Goal: Communication & Community: Participate in discussion

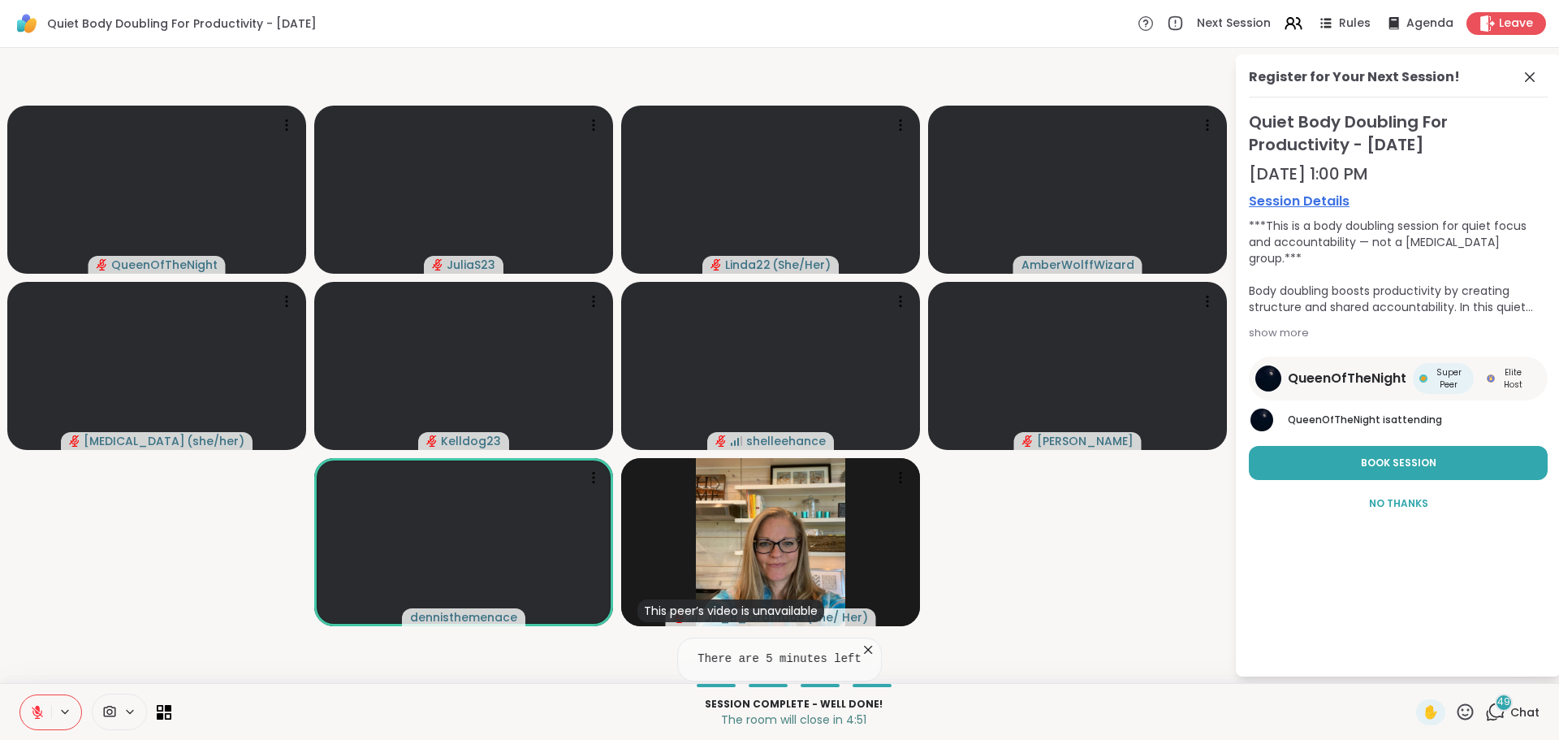
click at [864, 648] on icon at bounding box center [868, 650] width 8 height 8
click at [1511, 716] on span "Chat" at bounding box center [1525, 712] width 29 height 16
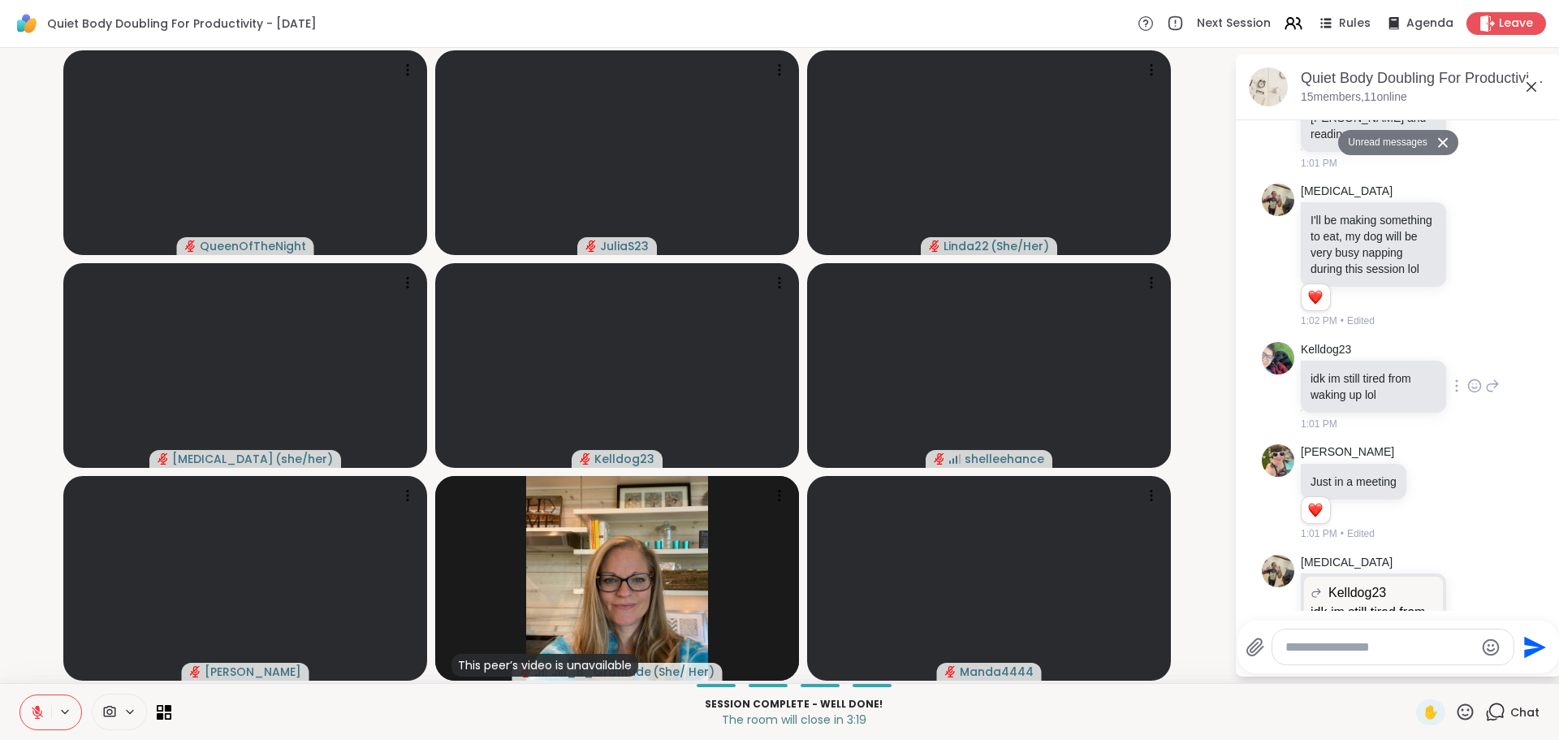
scroll to position [1965, 0]
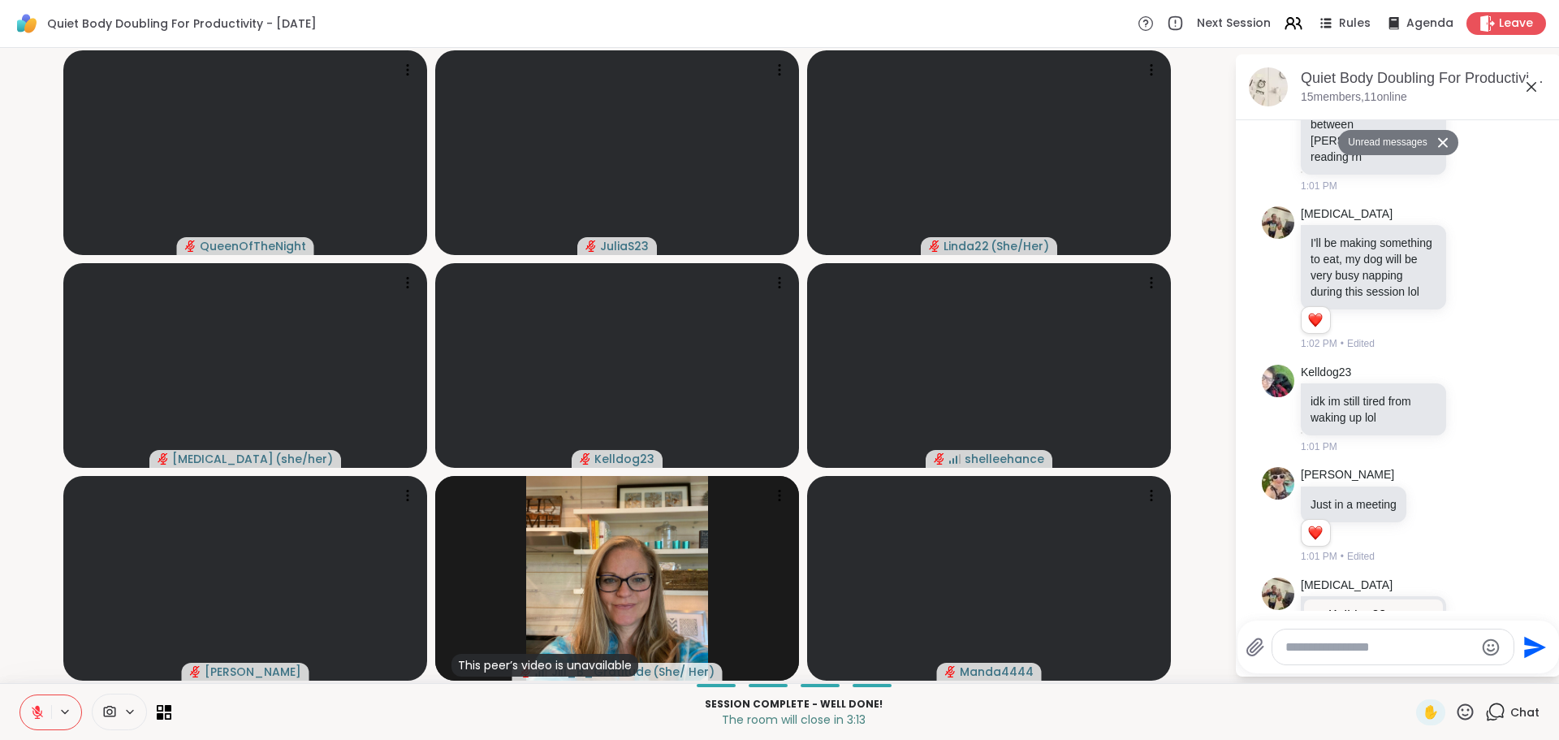
click at [1438, 137] on icon at bounding box center [1443, 142] width 11 height 11
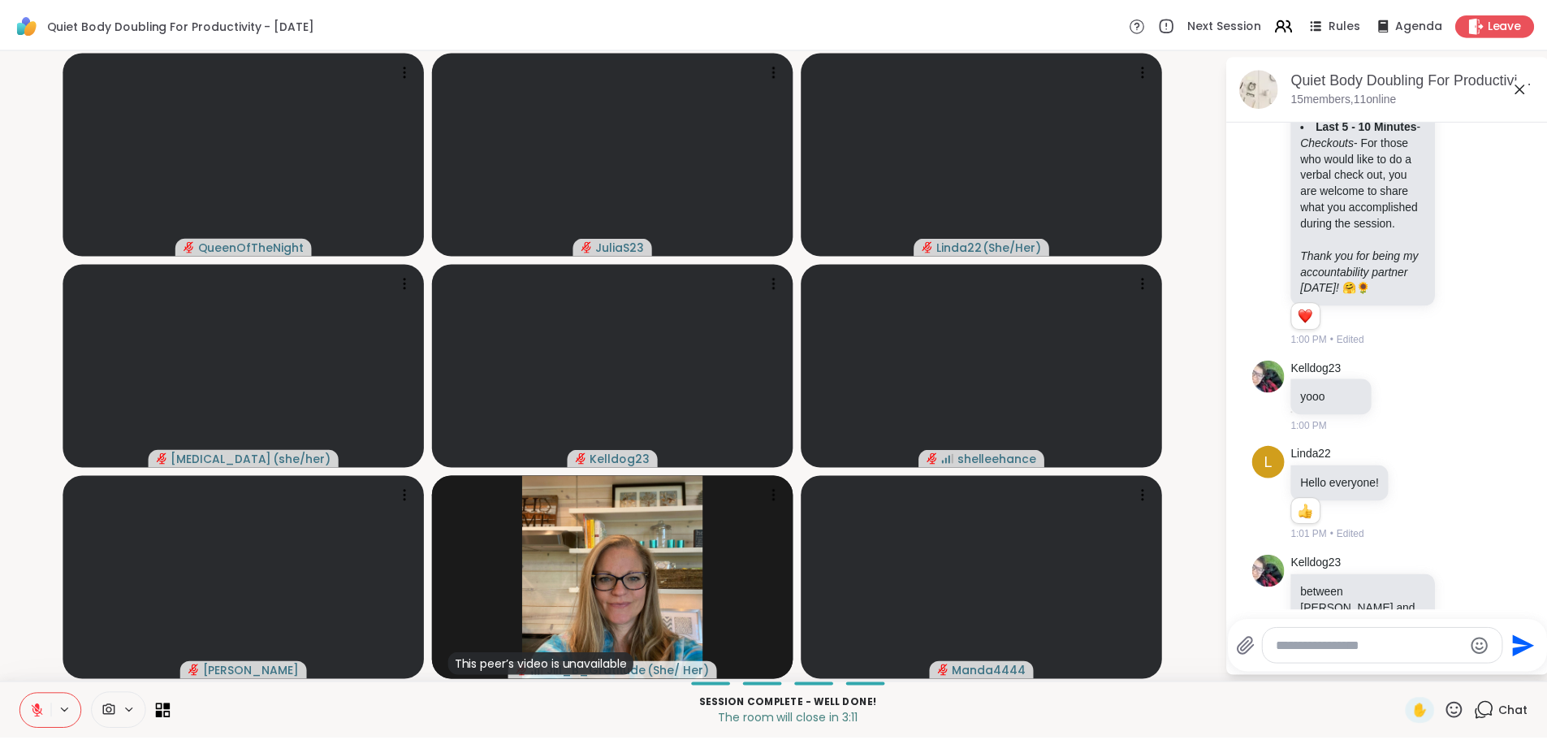
scroll to position [1440, 0]
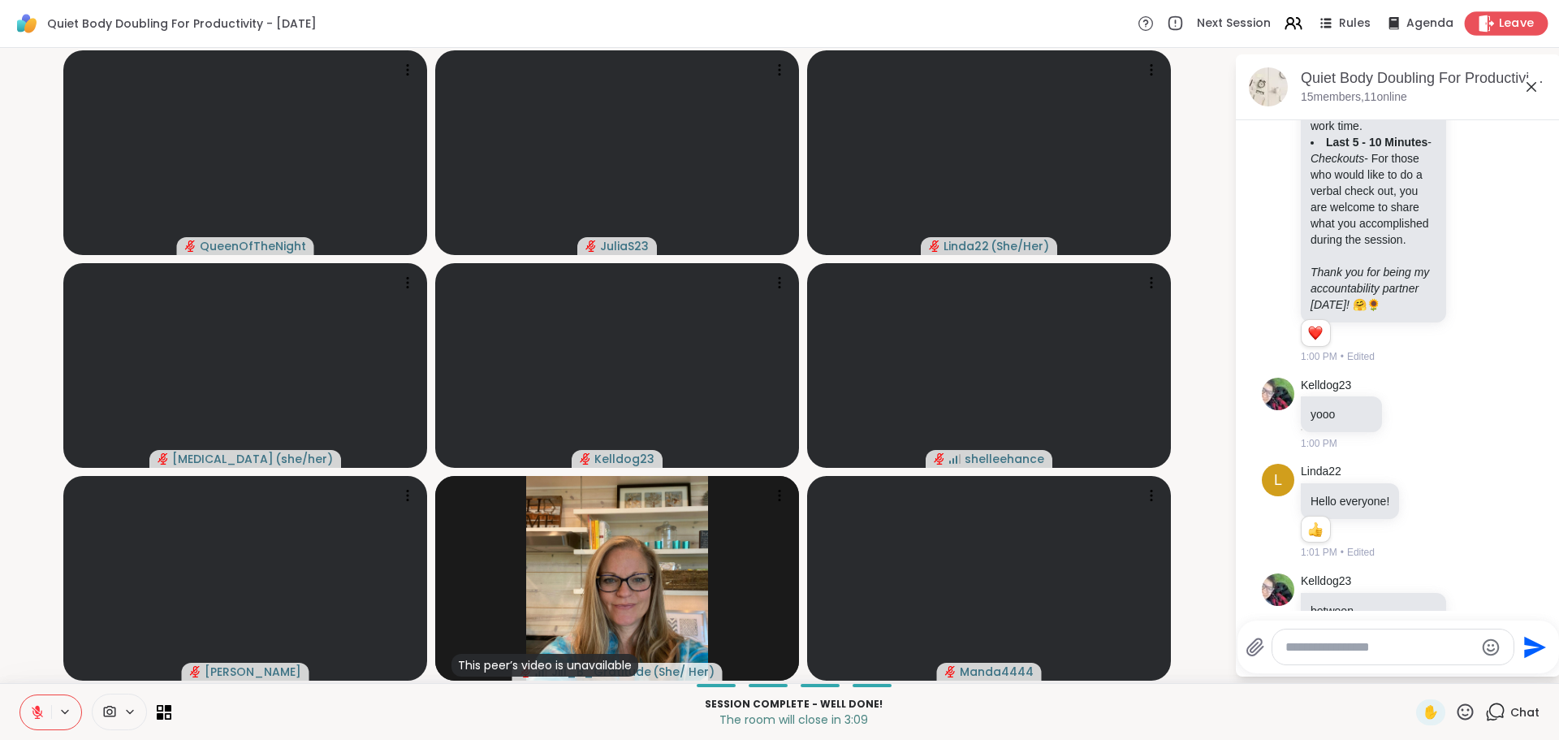
click at [1510, 26] on span "Leave" at bounding box center [1517, 23] width 36 height 17
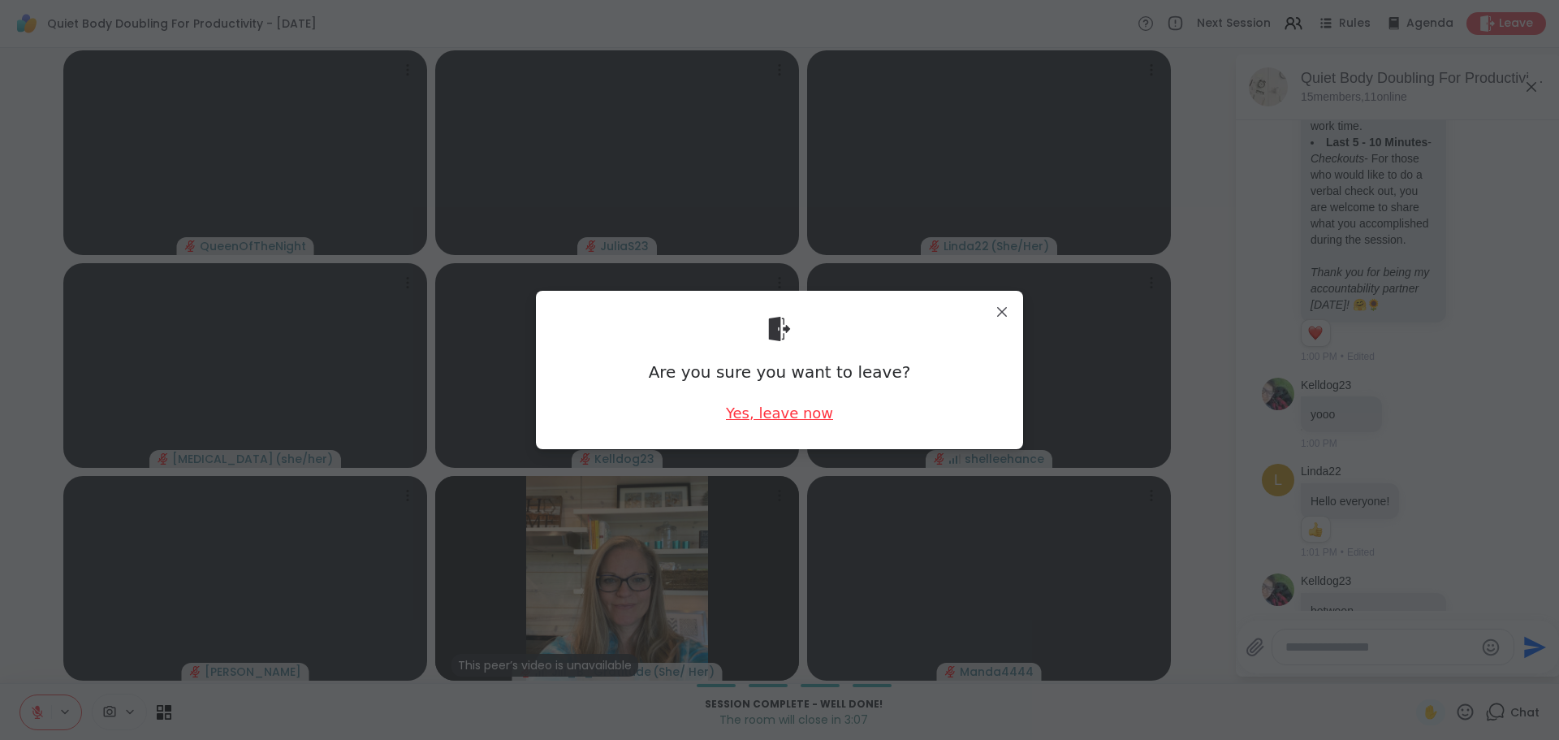
click at [801, 419] on div "Yes, leave now" at bounding box center [779, 413] width 107 height 20
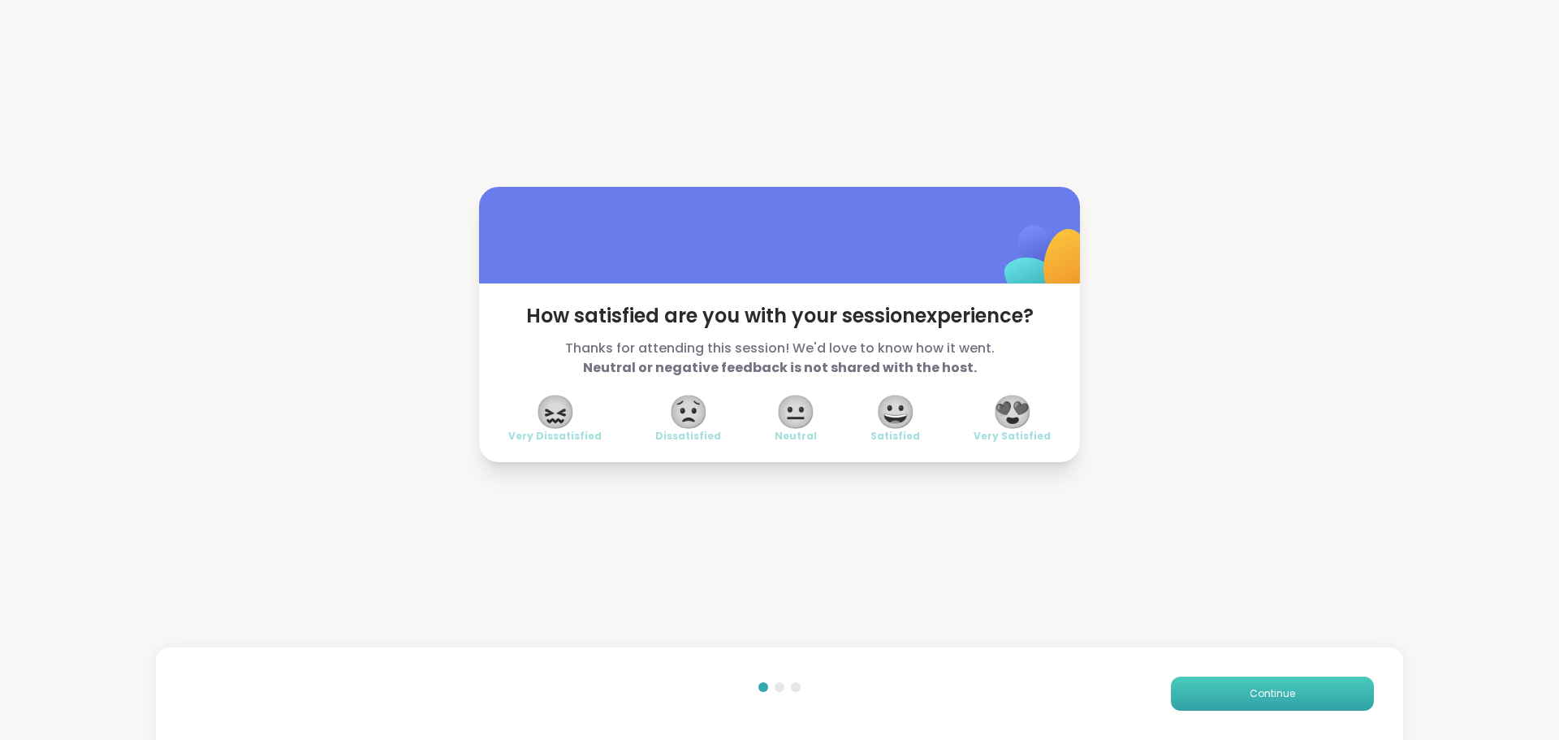
click at [1213, 687] on button "Continue" at bounding box center [1272, 694] width 203 height 34
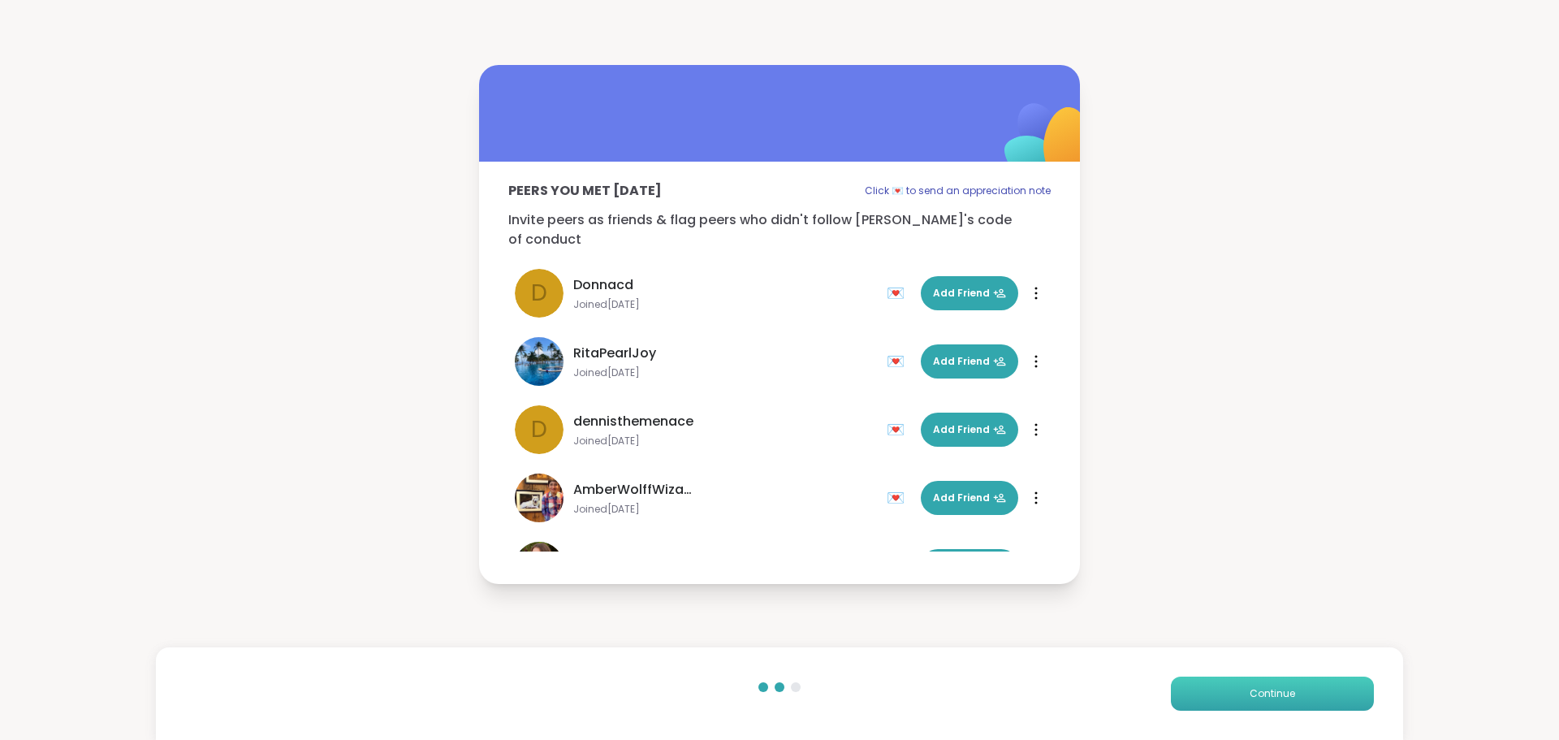
click at [1210, 685] on button "Continue" at bounding box center [1272, 694] width 203 height 34
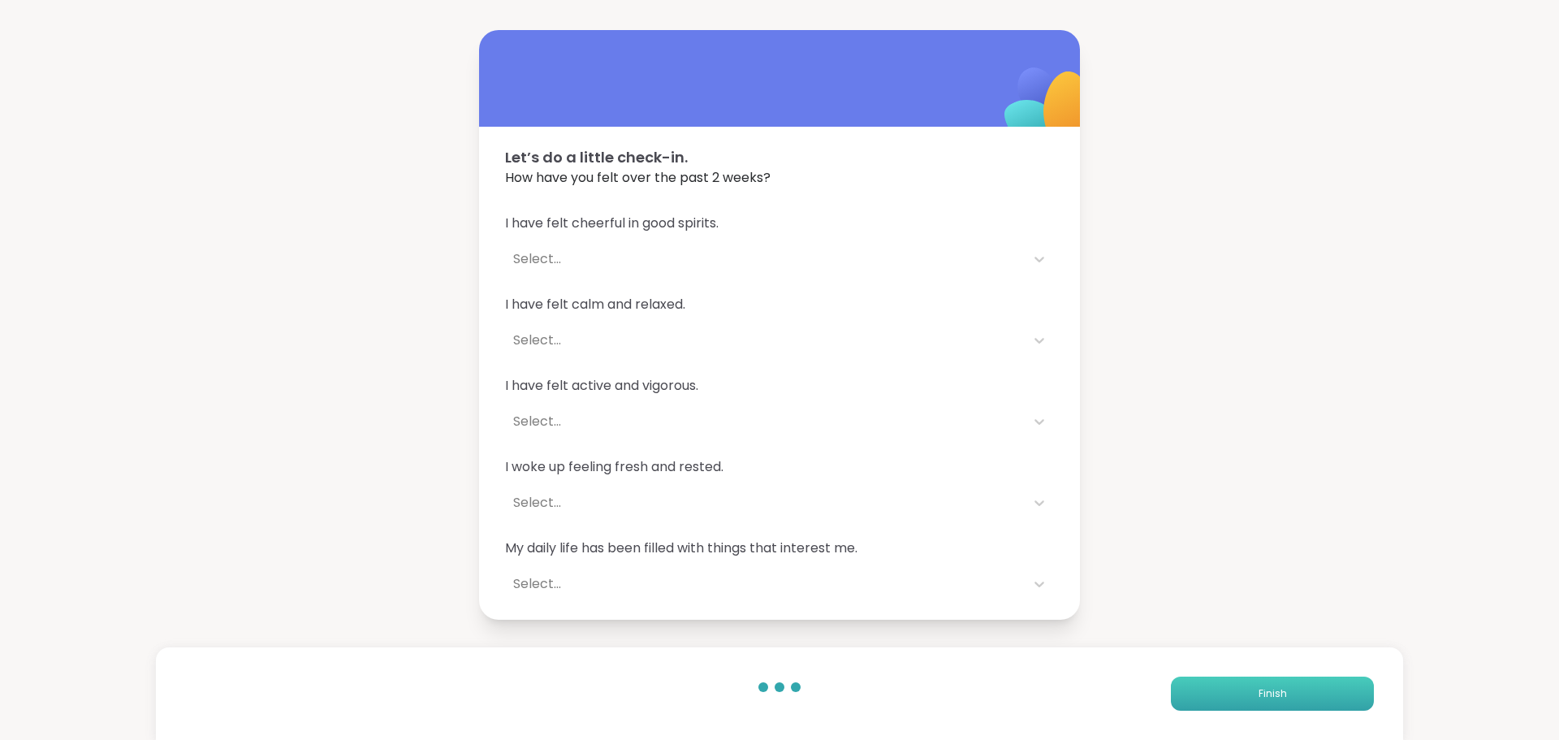
click at [1210, 685] on button "Finish" at bounding box center [1272, 694] width 203 height 34
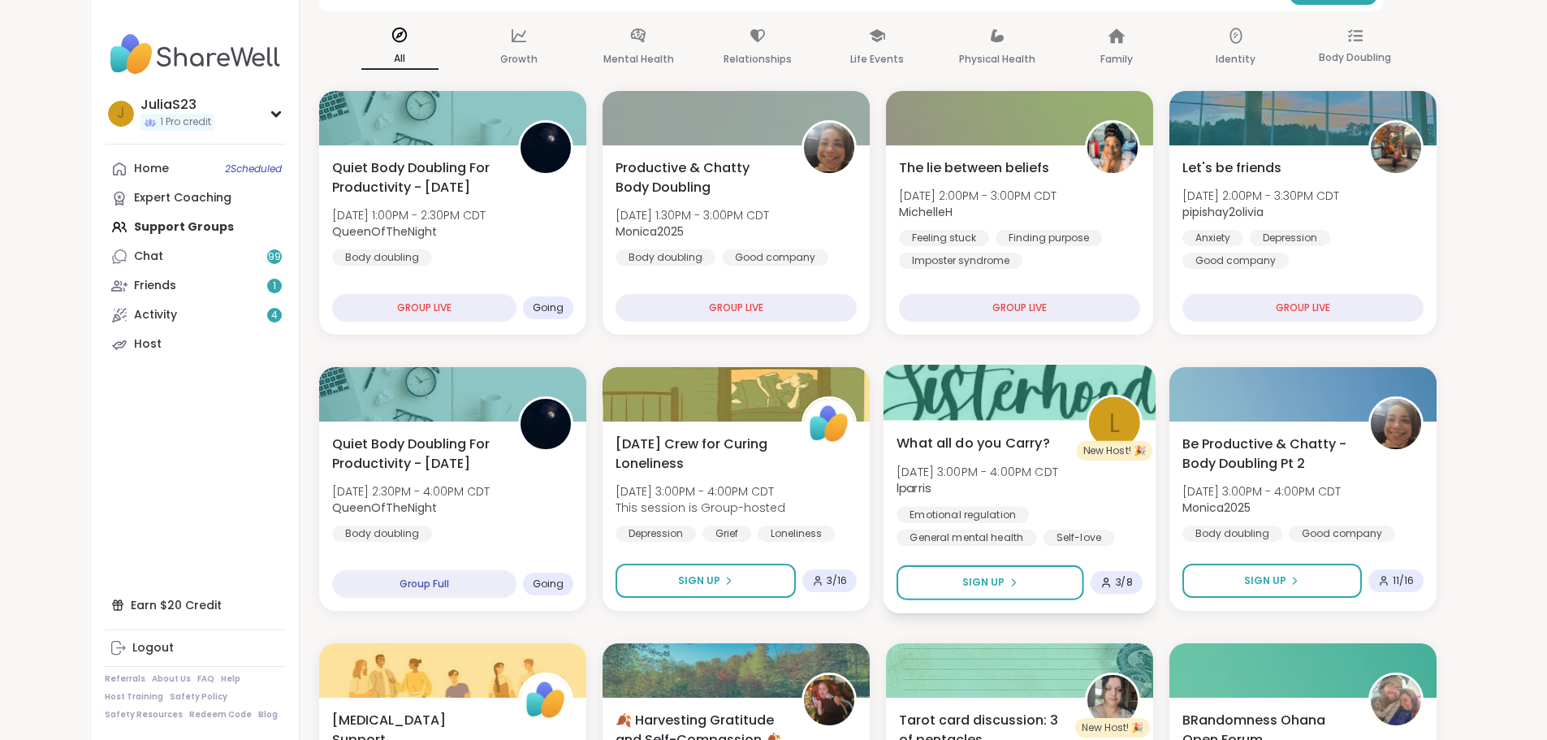
scroll to position [244, 0]
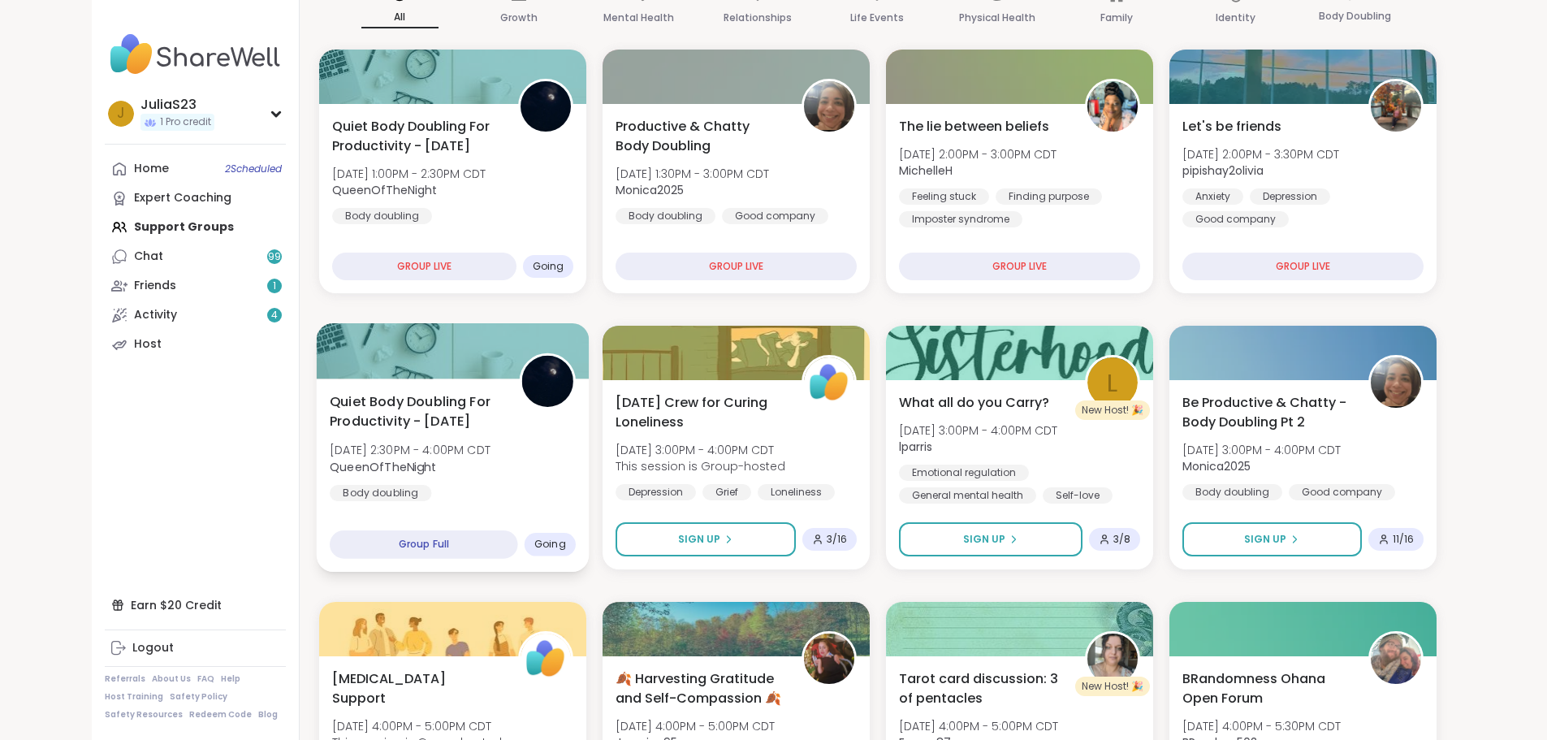
click at [473, 497] on div "Quiet Body Doubling For Productivity - [DATE] [DATE] 2:30PM - 4:00PM CDT QueenO…" at bounding box center [453, 446] width 246 height 110
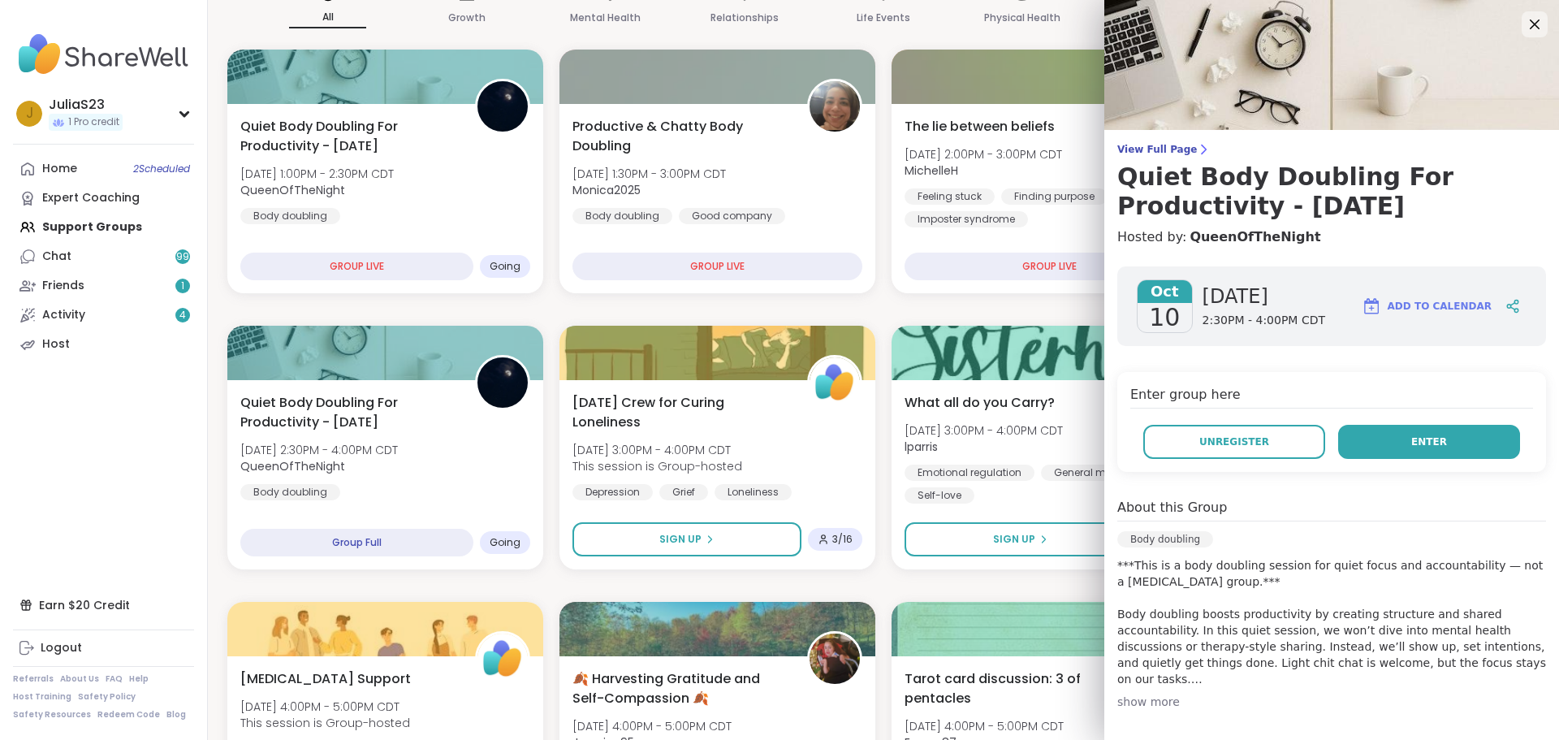
click at [1377, 441] on button "Enter" at bounding box center [1429, 442] width 182 height 34
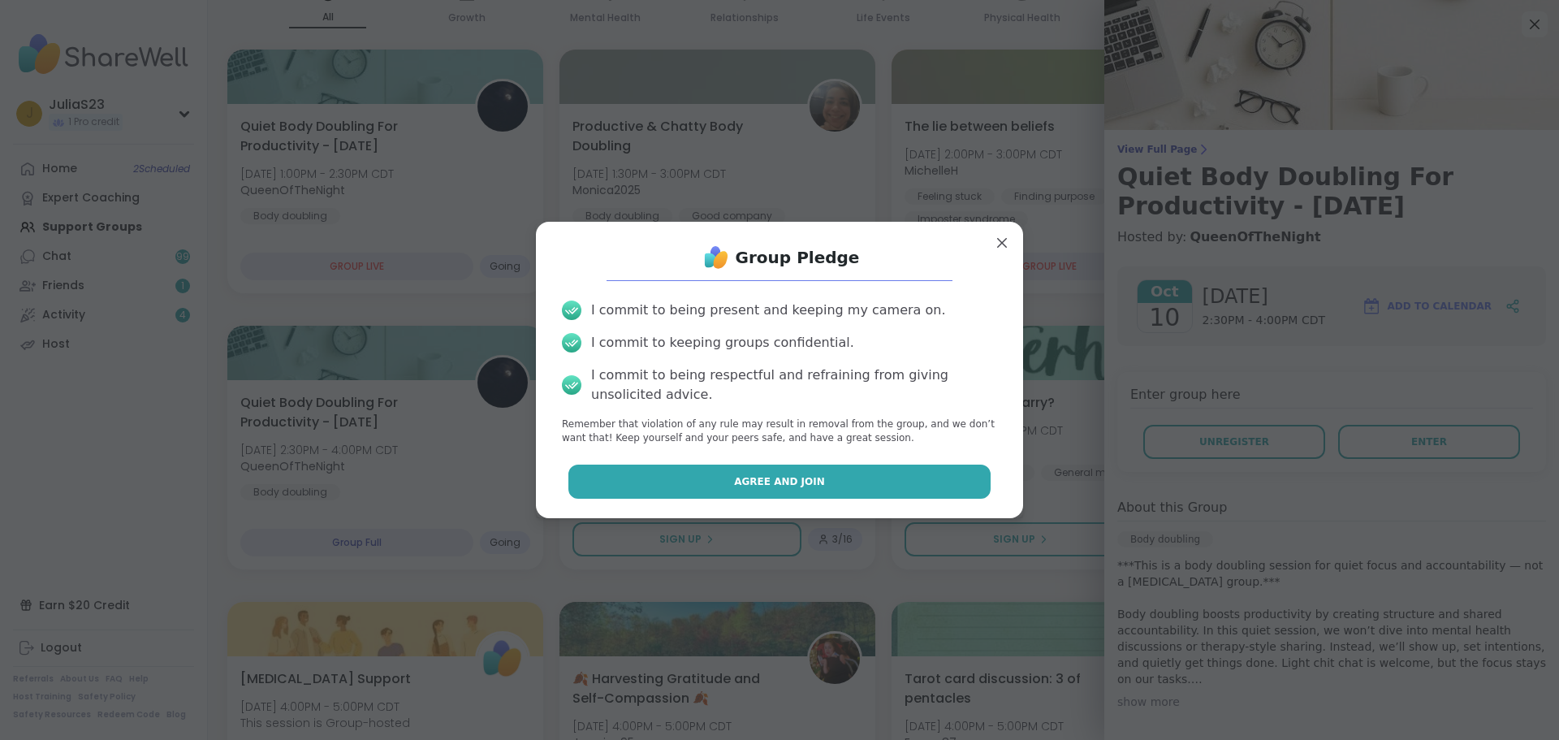
click at [910, 467] on button "Agree and Join" at bounding box center [780, 482] width 423 height 34
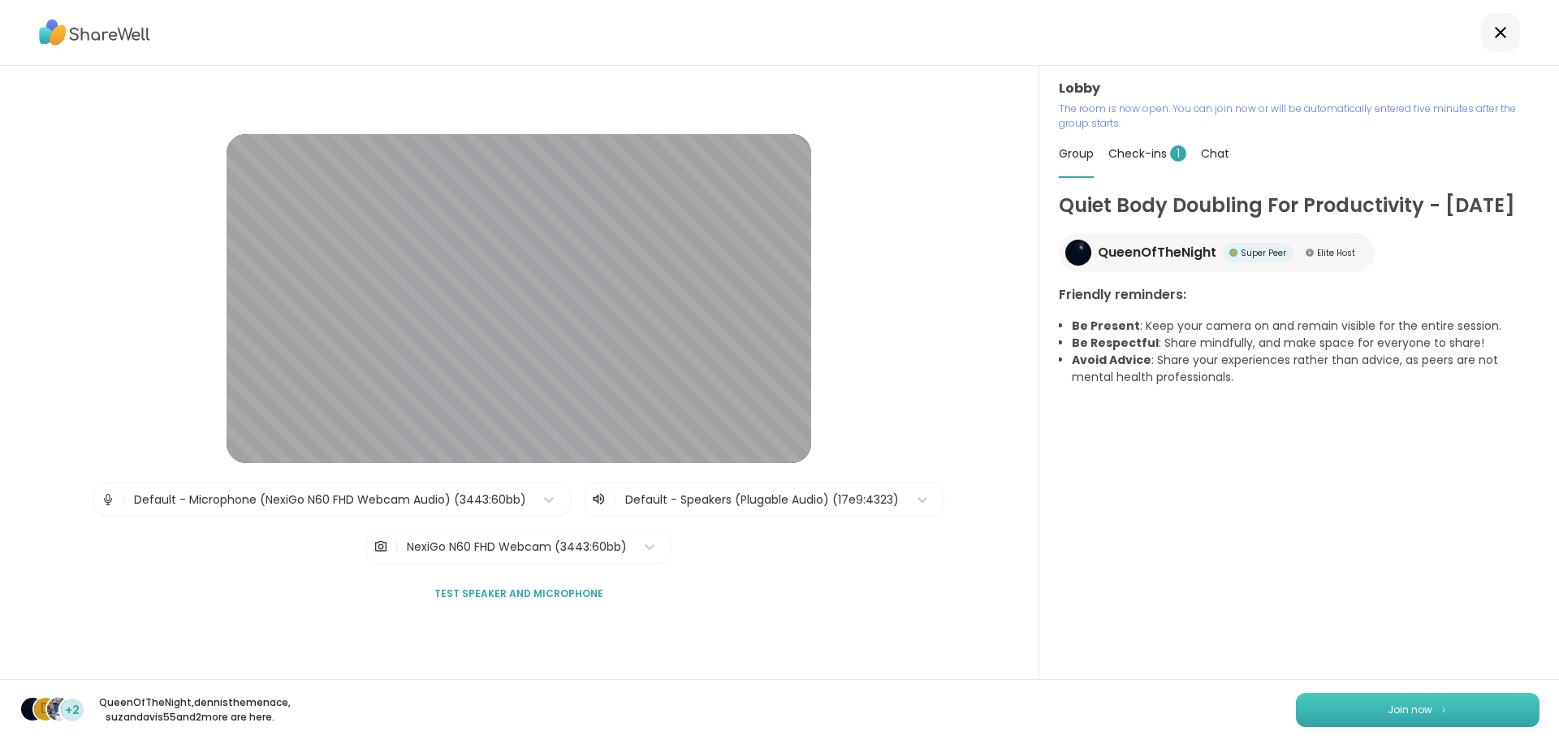
click at [1350, 709] on button "Join now" at bounding box center [1418, 710] width 244 height 34
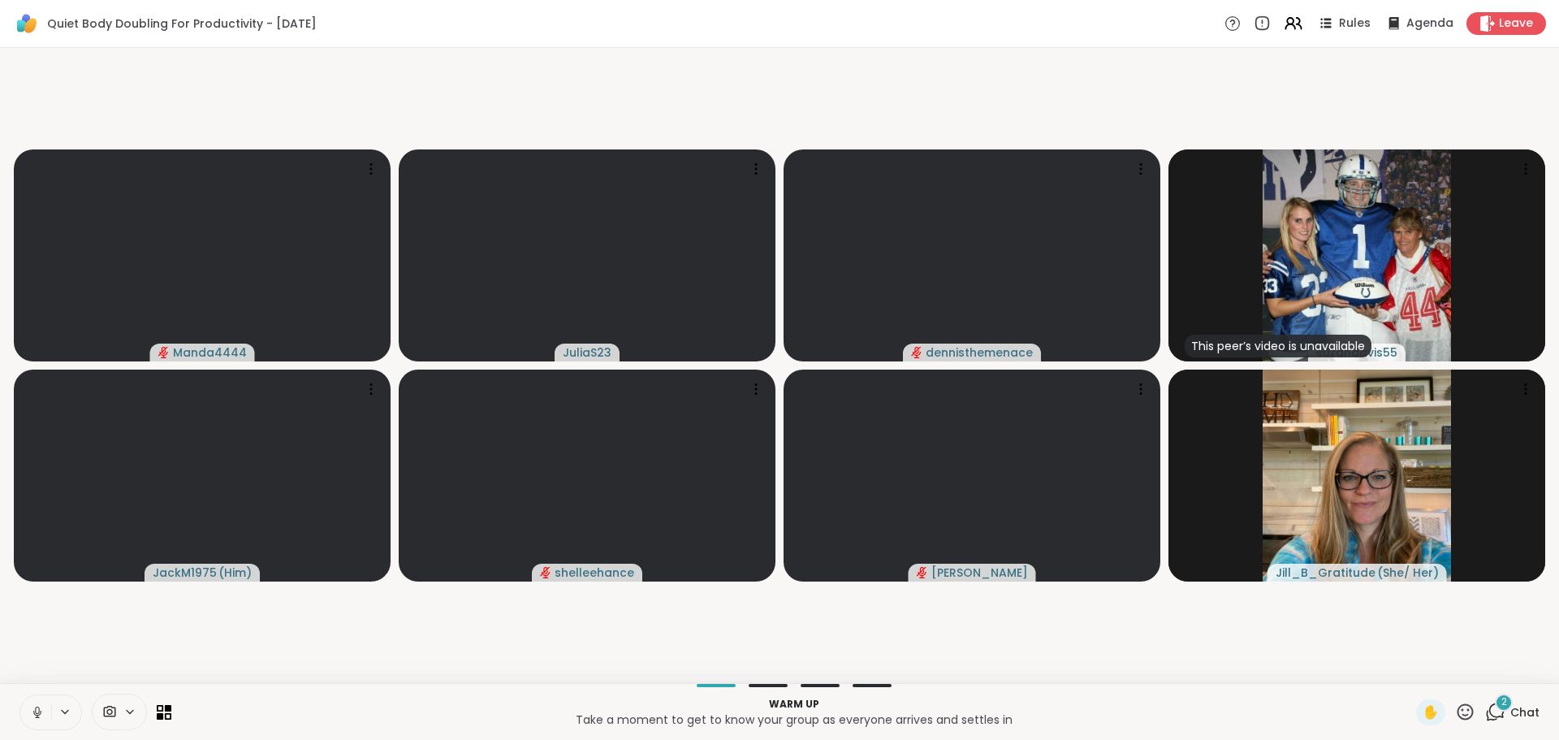
click at [43, 707] on icon at bounding box center [37, 712] width 15 height 15
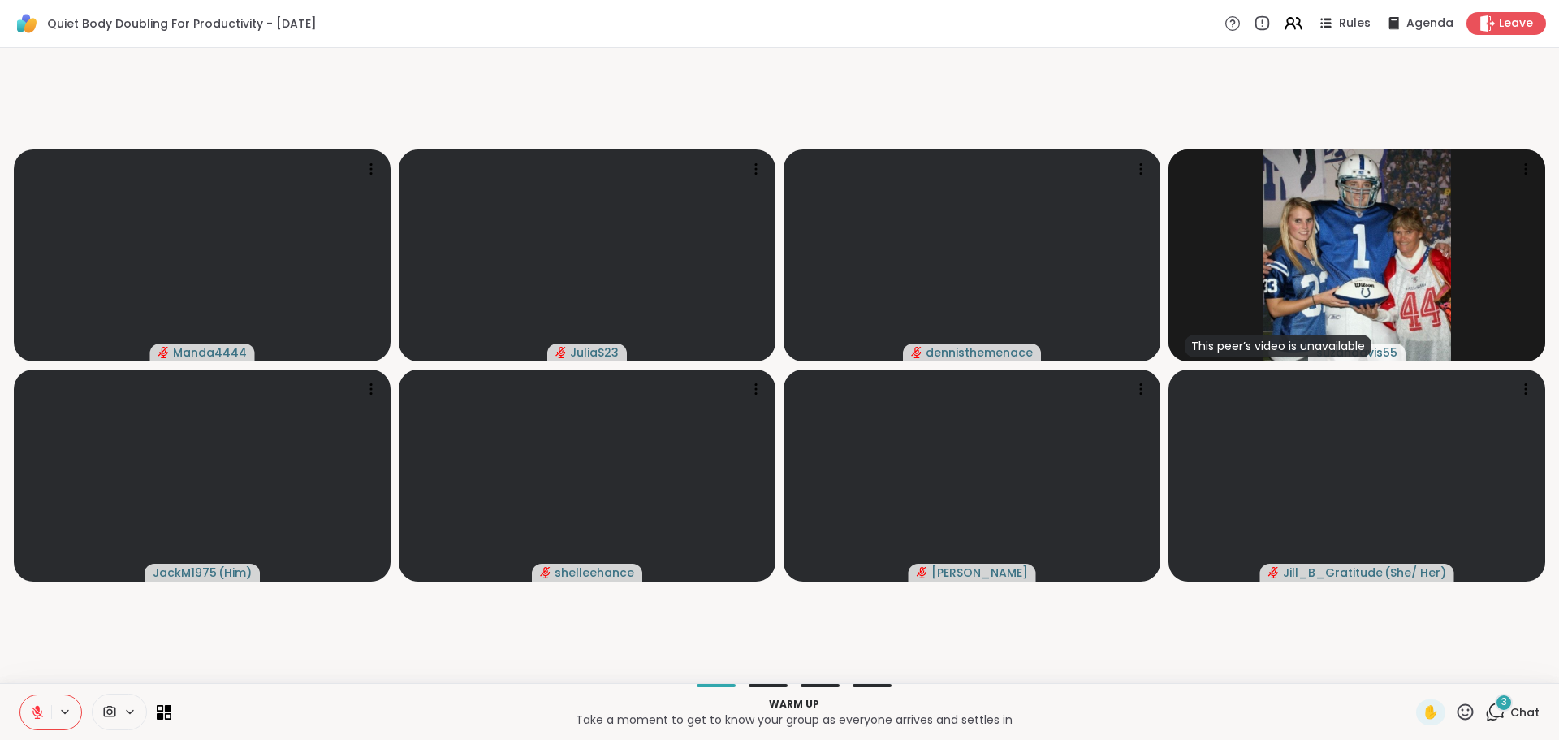
click at [1511, 717] on span "Chat" at bounding box center [1525, 712] width 29 height 16
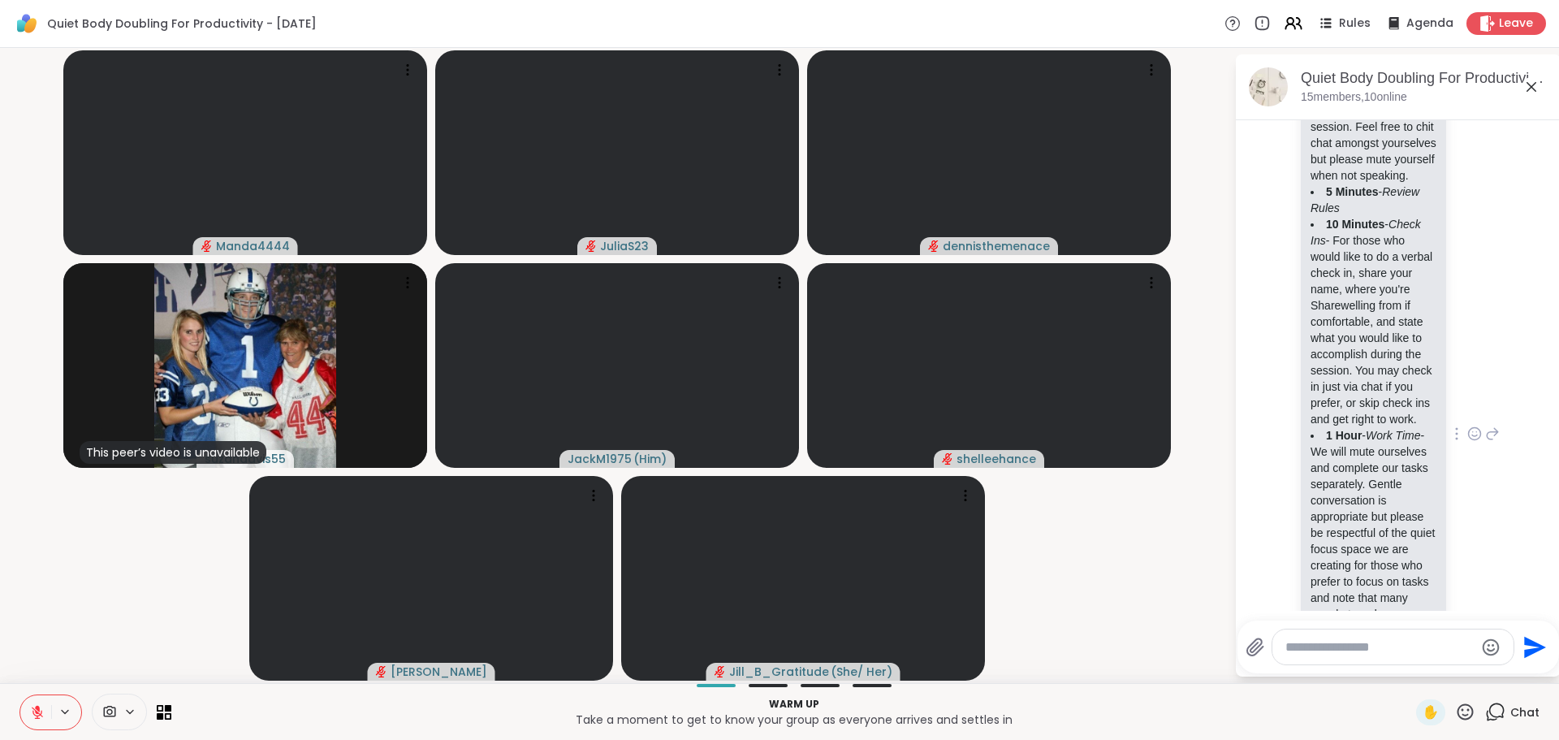
scroll to position [1056, 0]
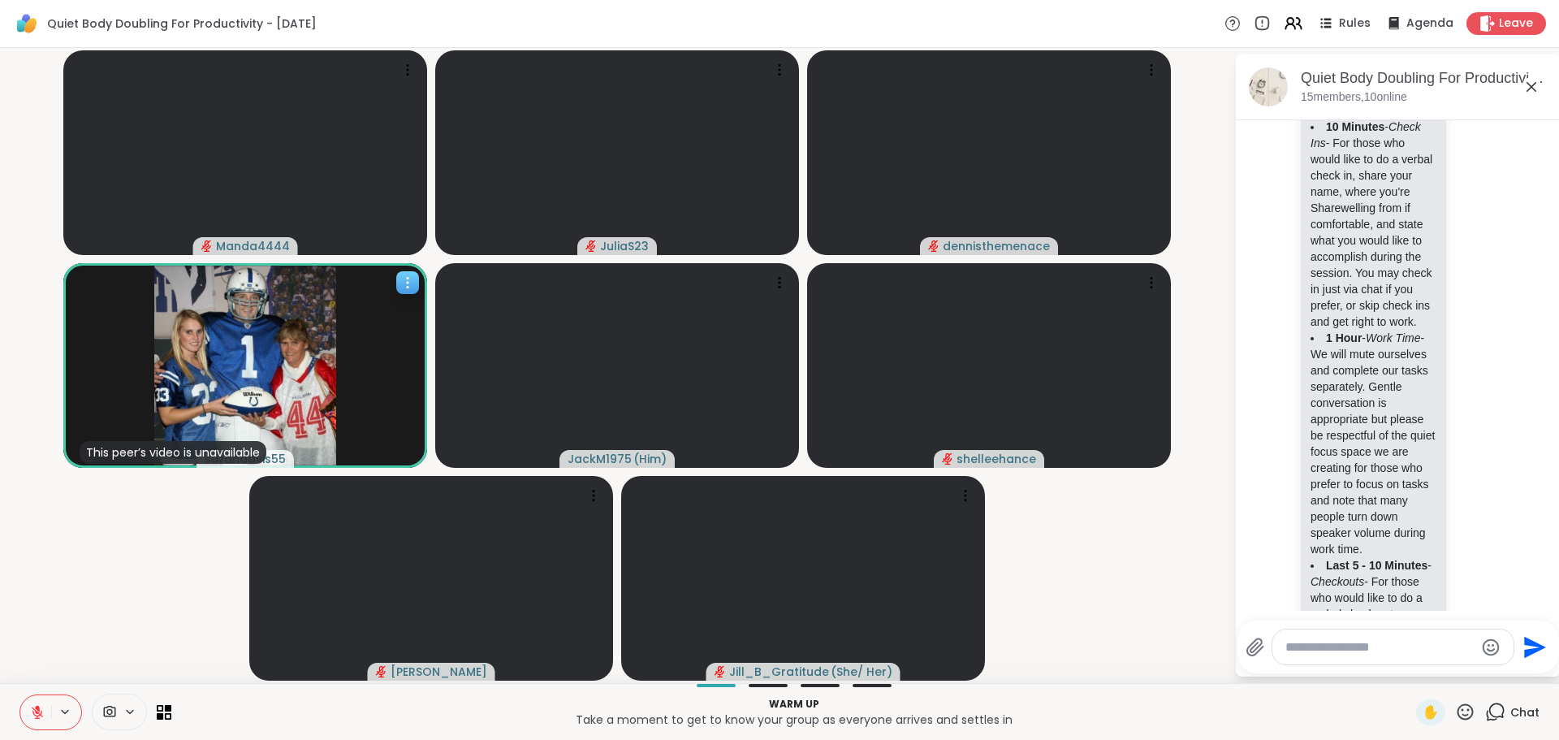
click at [407, 286] on icon at bounding box center [408, 283] width 16 height 16
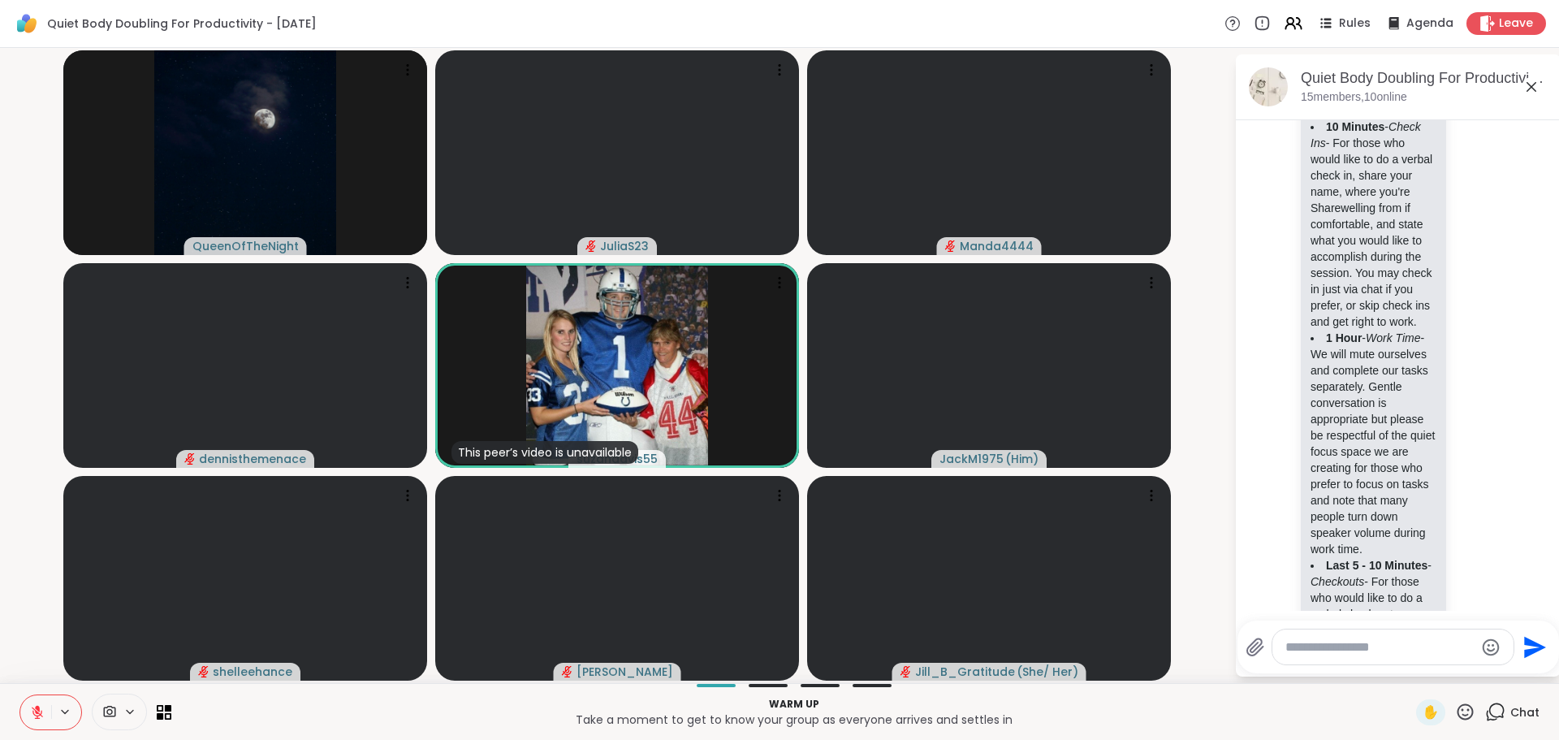
click at [1189, 491] on video-player-container "QueenOfTheNight JuliaS23 Manda4444 dennisthemenace This peer’s video is unavail…" at bounding box center [617, 365] width 1215 height 622
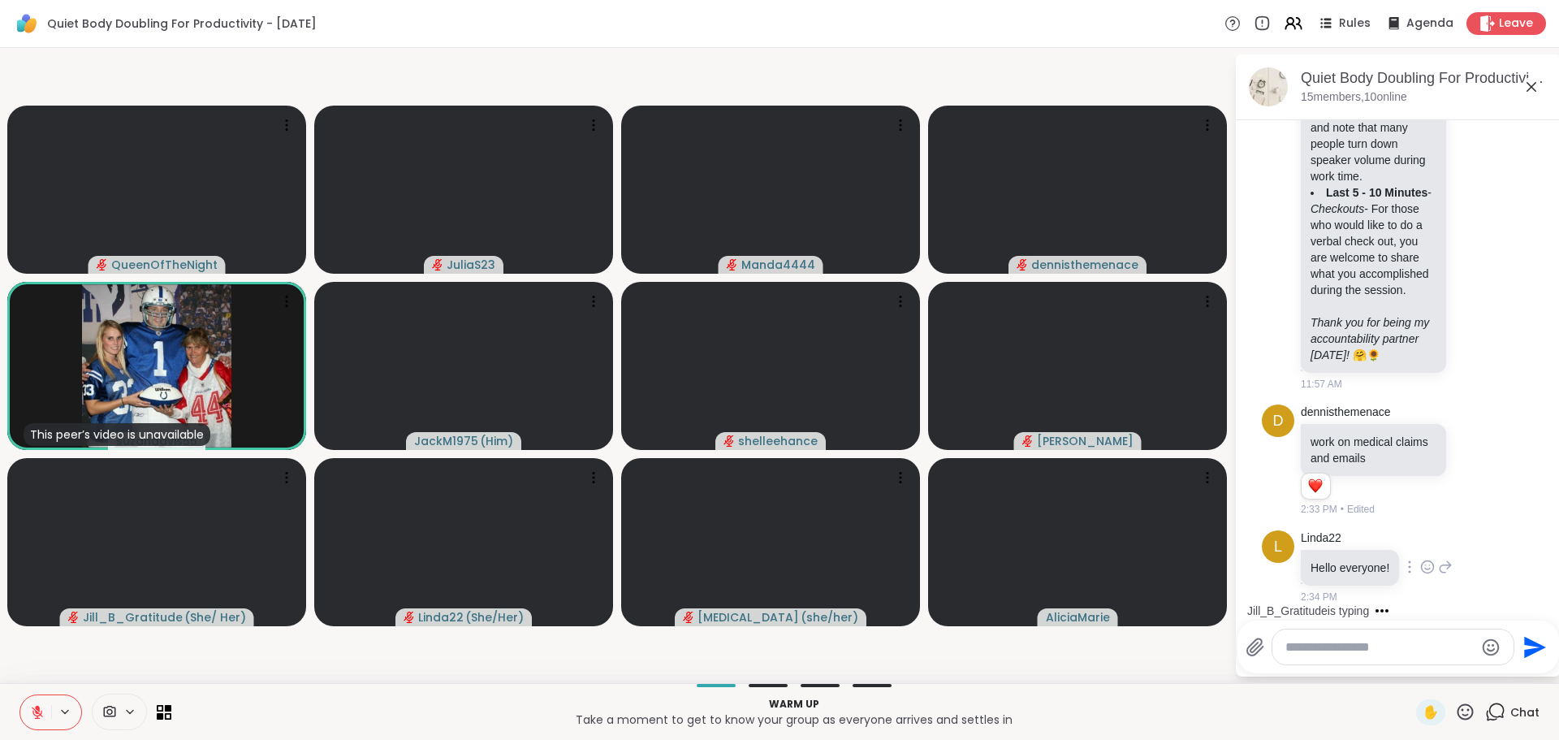
scroll to position [1601, 0]
click at [1383, 645] on textarea "Type your message" at bounding box center [1380, 647] width 189 height 16
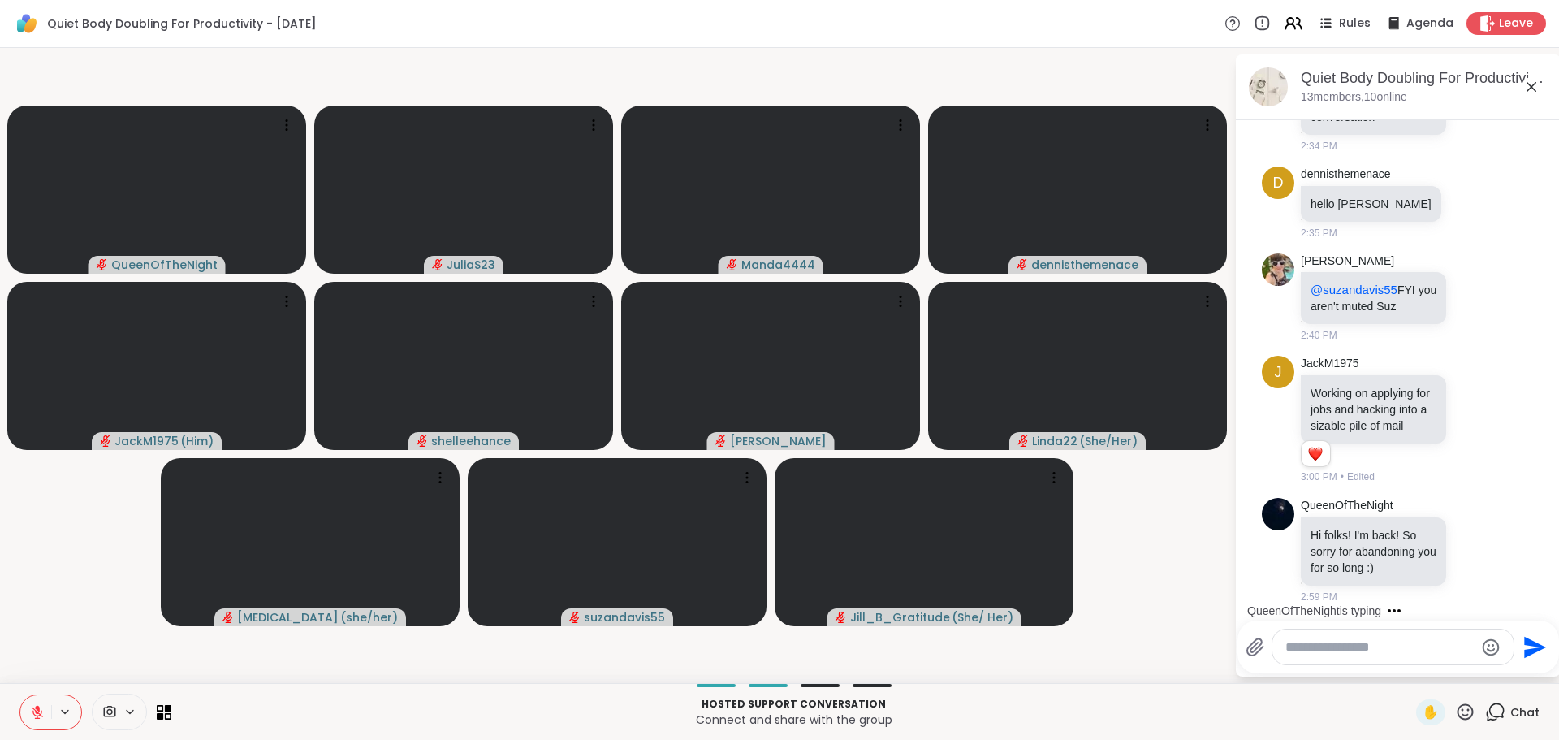
scroll to position [2368, 0]
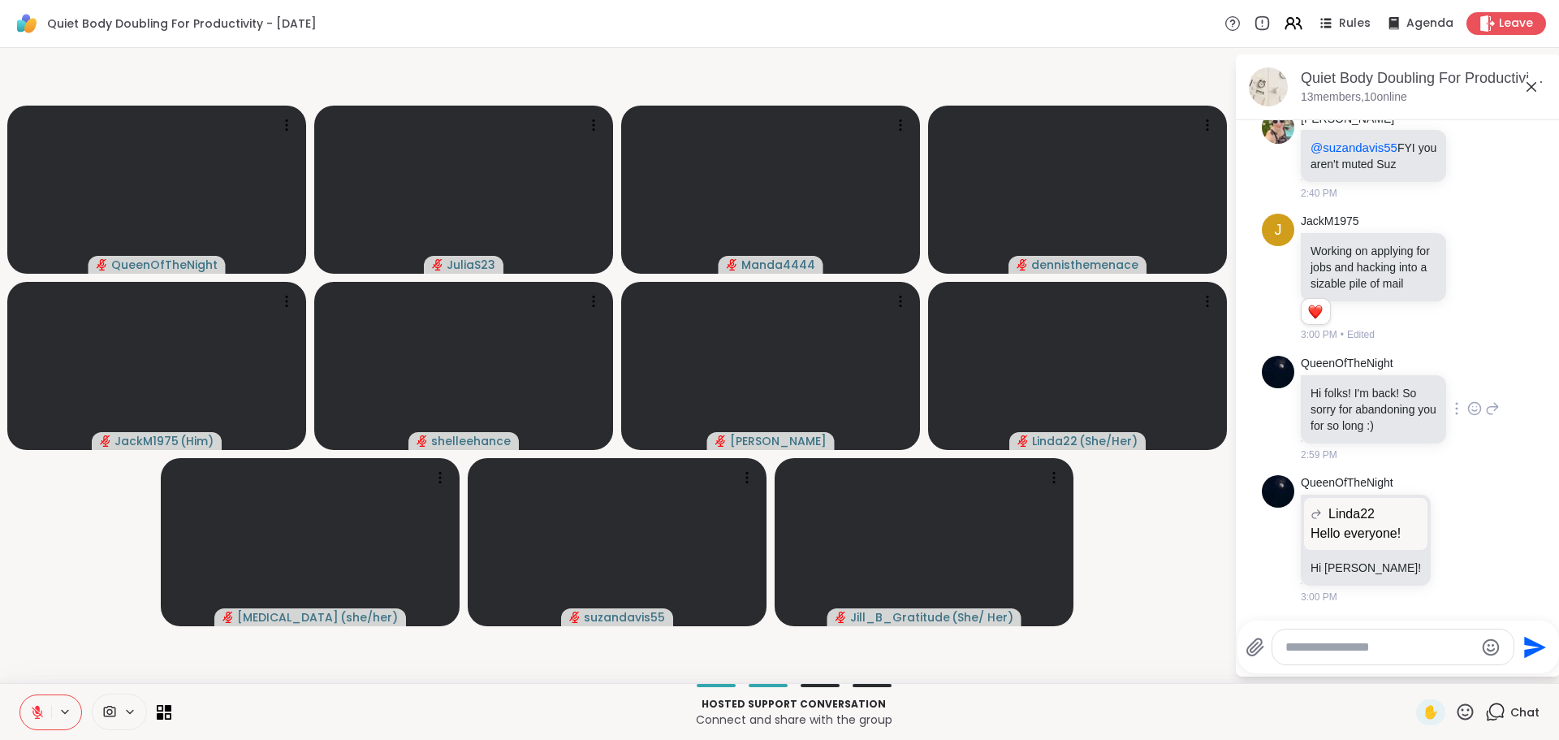
click at [1469, 411] on icon at bounding box center [1475, 408] width 12 height 12
click at [1154, 540] on video-player-container "QueenOfTheNight JuliaS23 Manda4444 dennisthemenace JackM1975 ( Him ) shelleehan…" at bounding box center [617, 365] width 1215 height 622
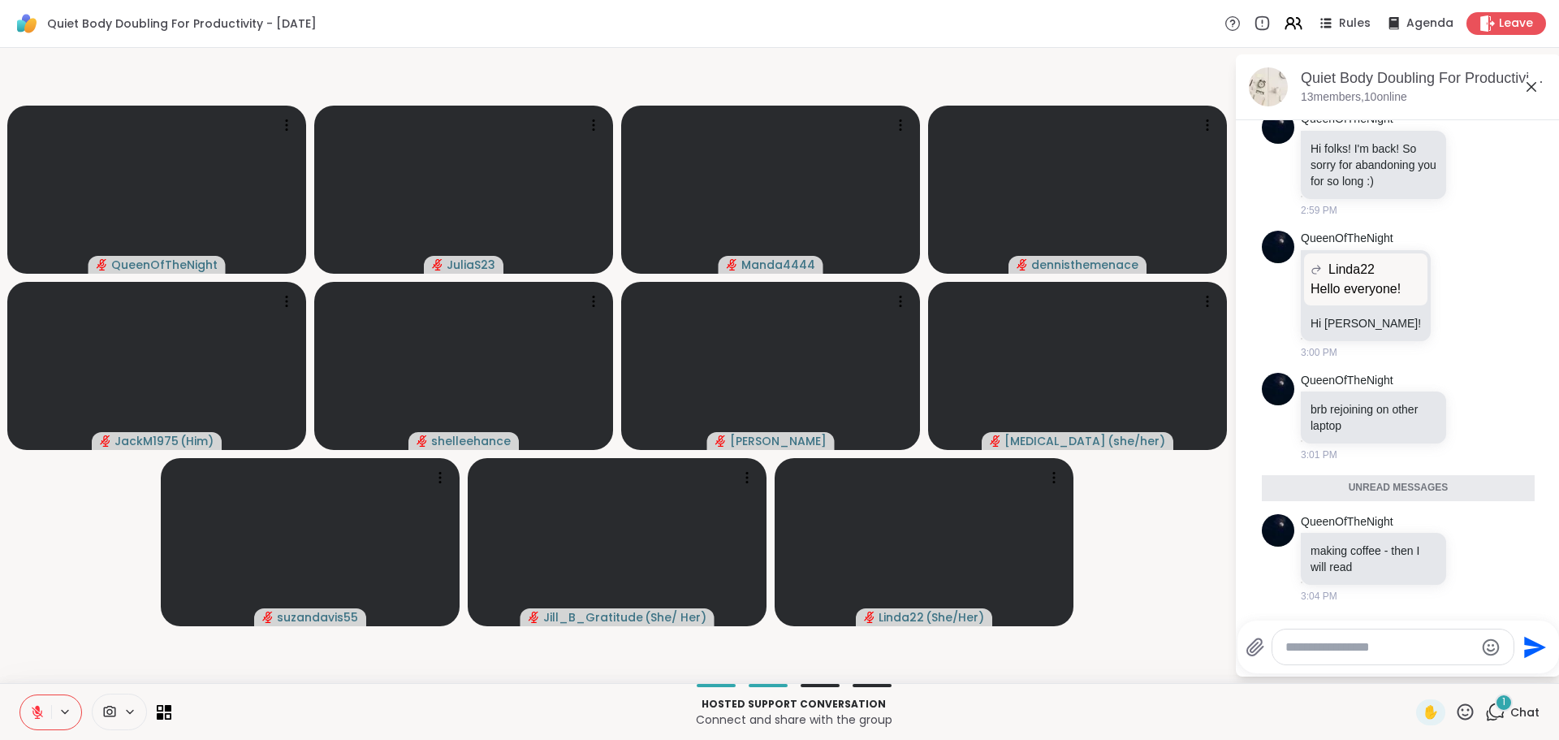
scroll to position [2574, 0]
